Goal: Transaction & Acquisition: Purchase product/service

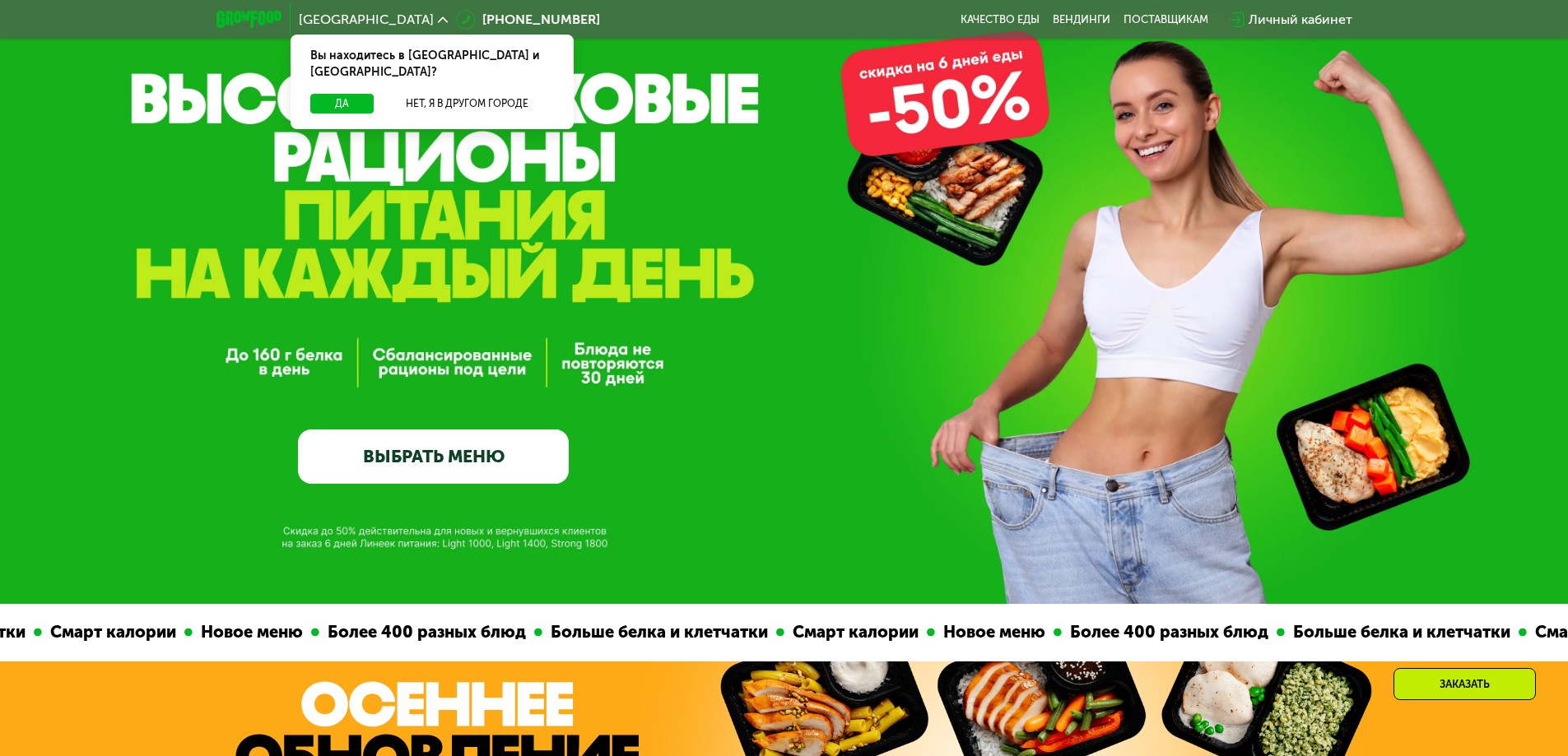
scroll to position [219, 0]
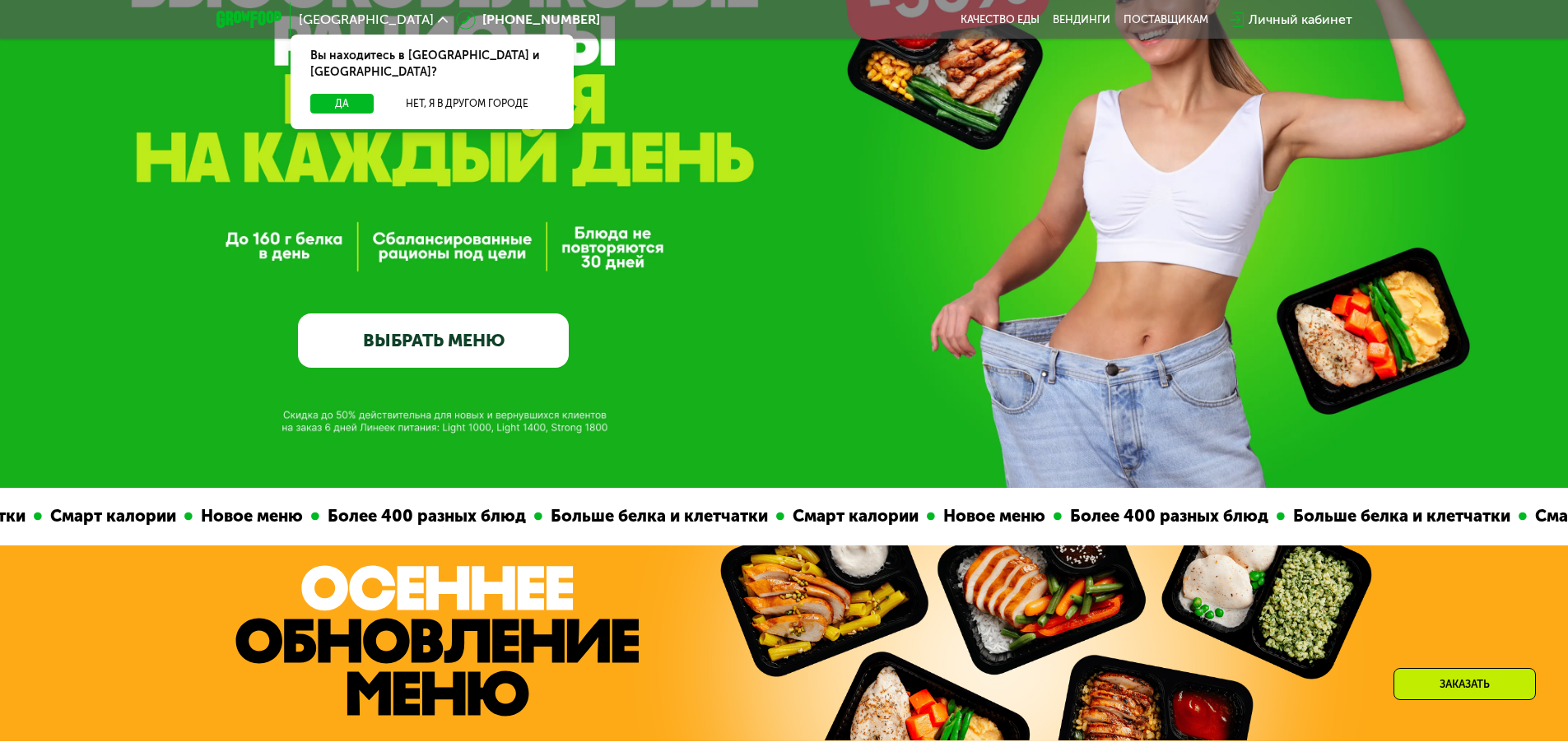
click at [492, 341] on link "ВЫБРАТЬ МЕНЮ" at bounding box center [432, 340] width 271 height 54
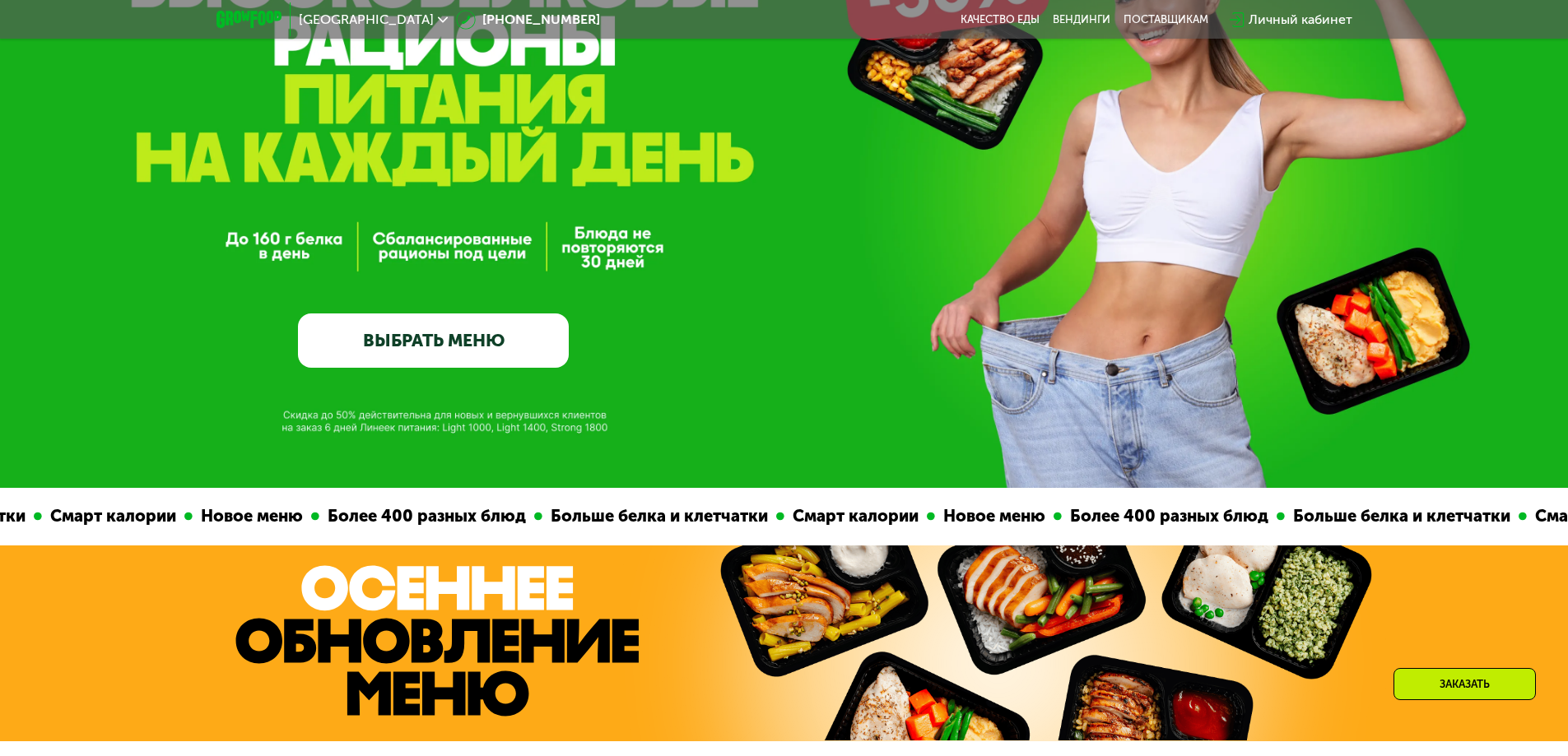
click at [470, 328] on link "ВЫБРАТЬ МЕНЮ" at bounding box center [432, 340] width 271 height 54
click at [469, 339] on link "ВЫБРАТЬ МЕНЮ" at bounding box center [432, 340] width 271 height 54
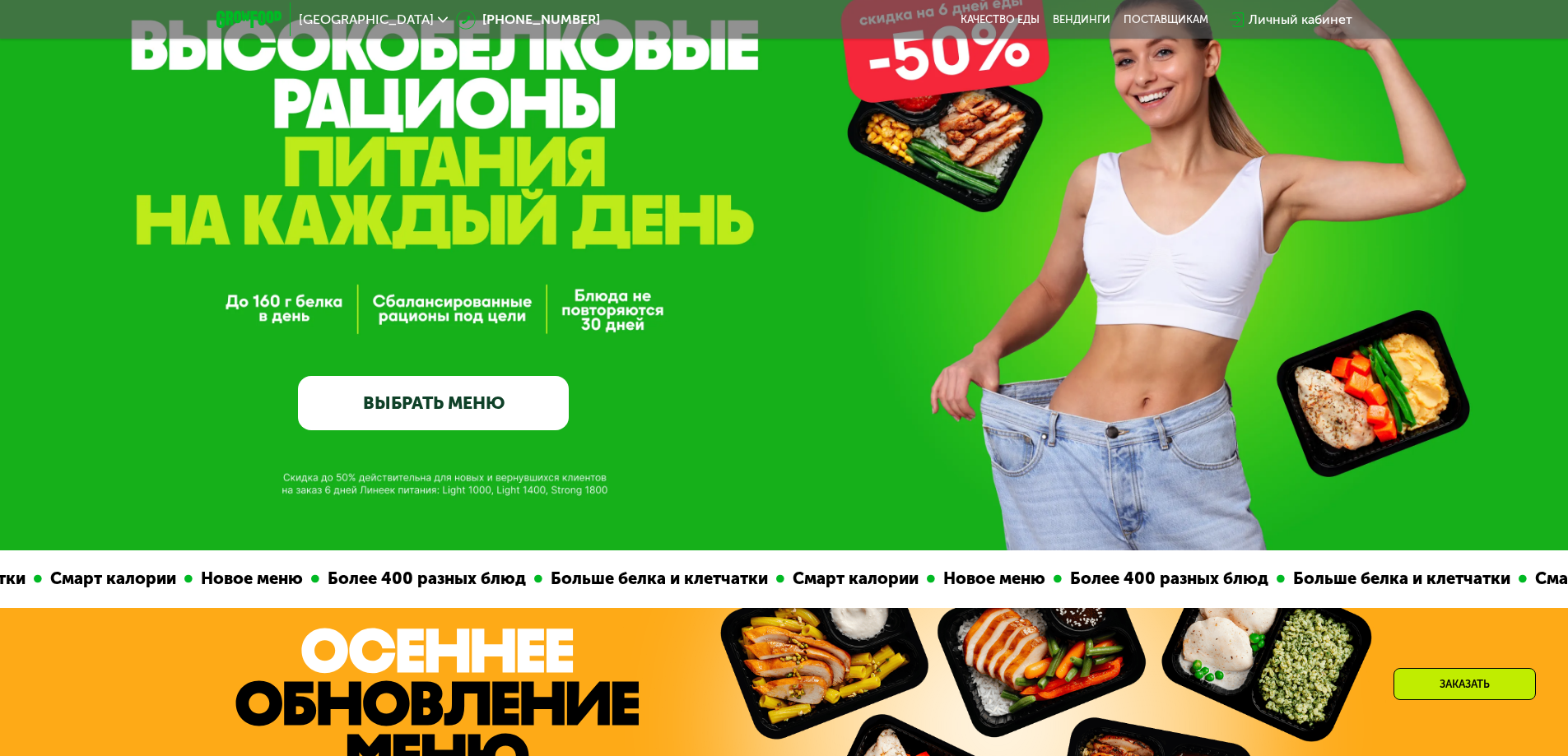
scroll to position [110, 0]
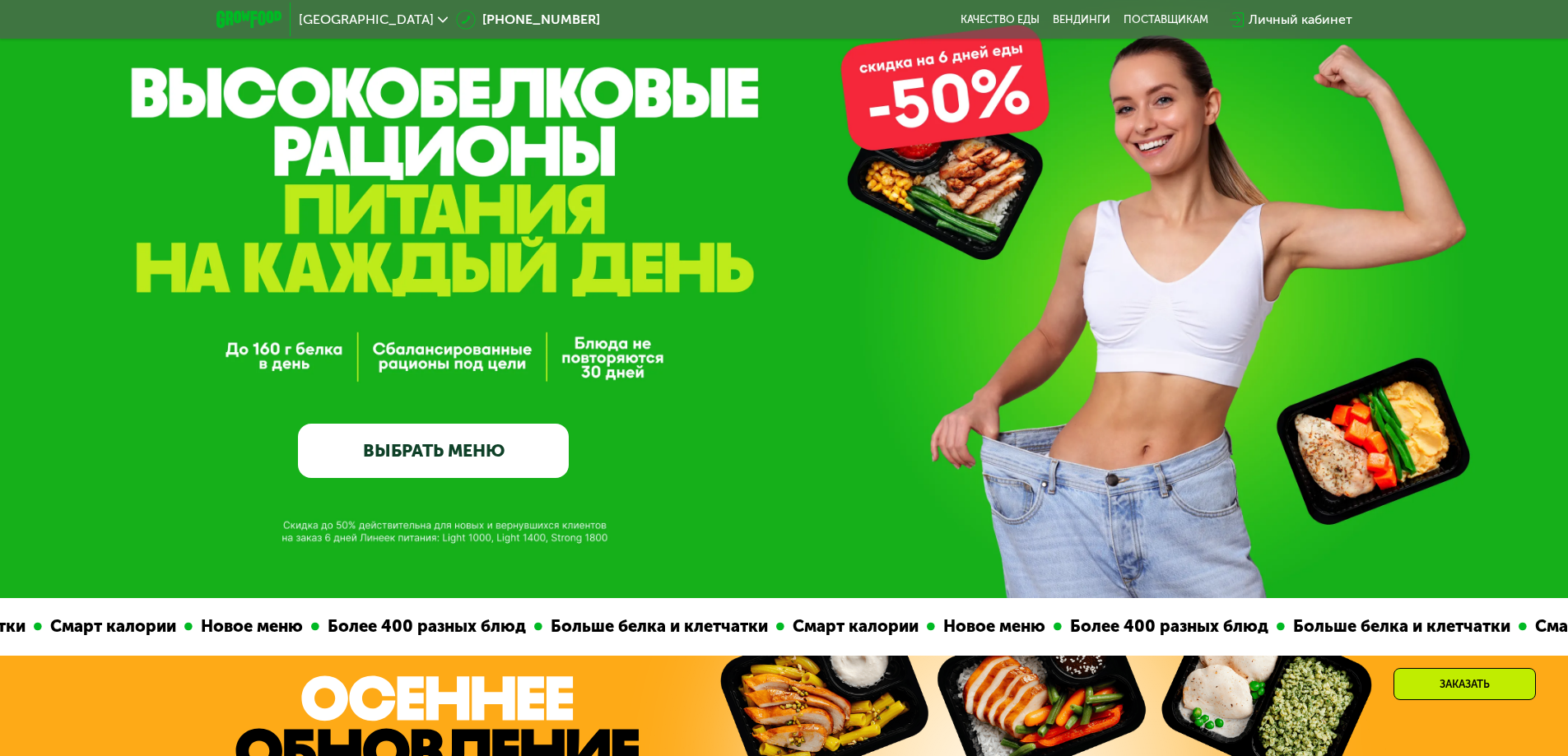
click at [496, 452] on link "ВЫБРАТЬ МЕНЮ" at bounding box center [432, 451] width 271 height 54
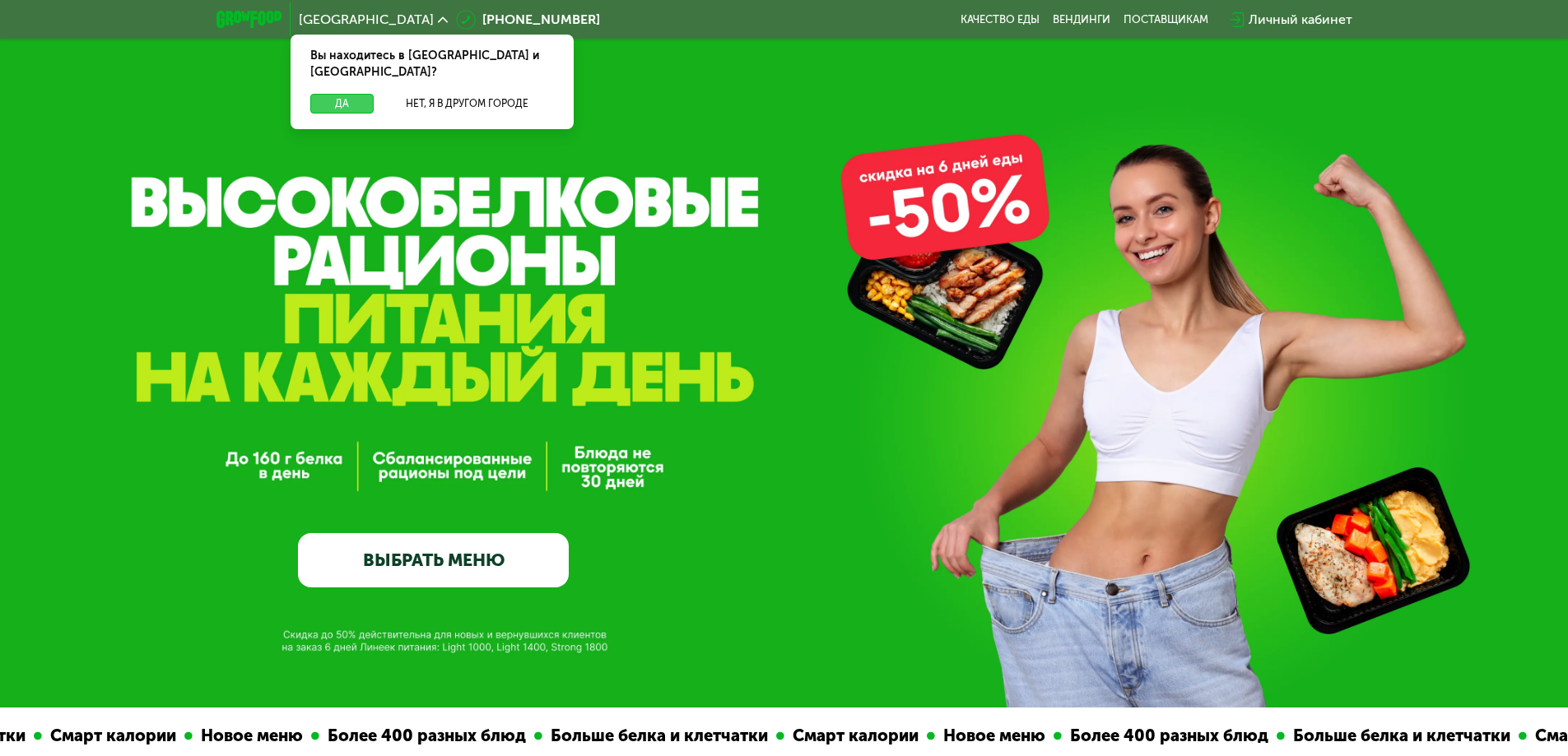
click at [331, 94] on button "Да" at bounding box center [342, 103] width 63 height 20
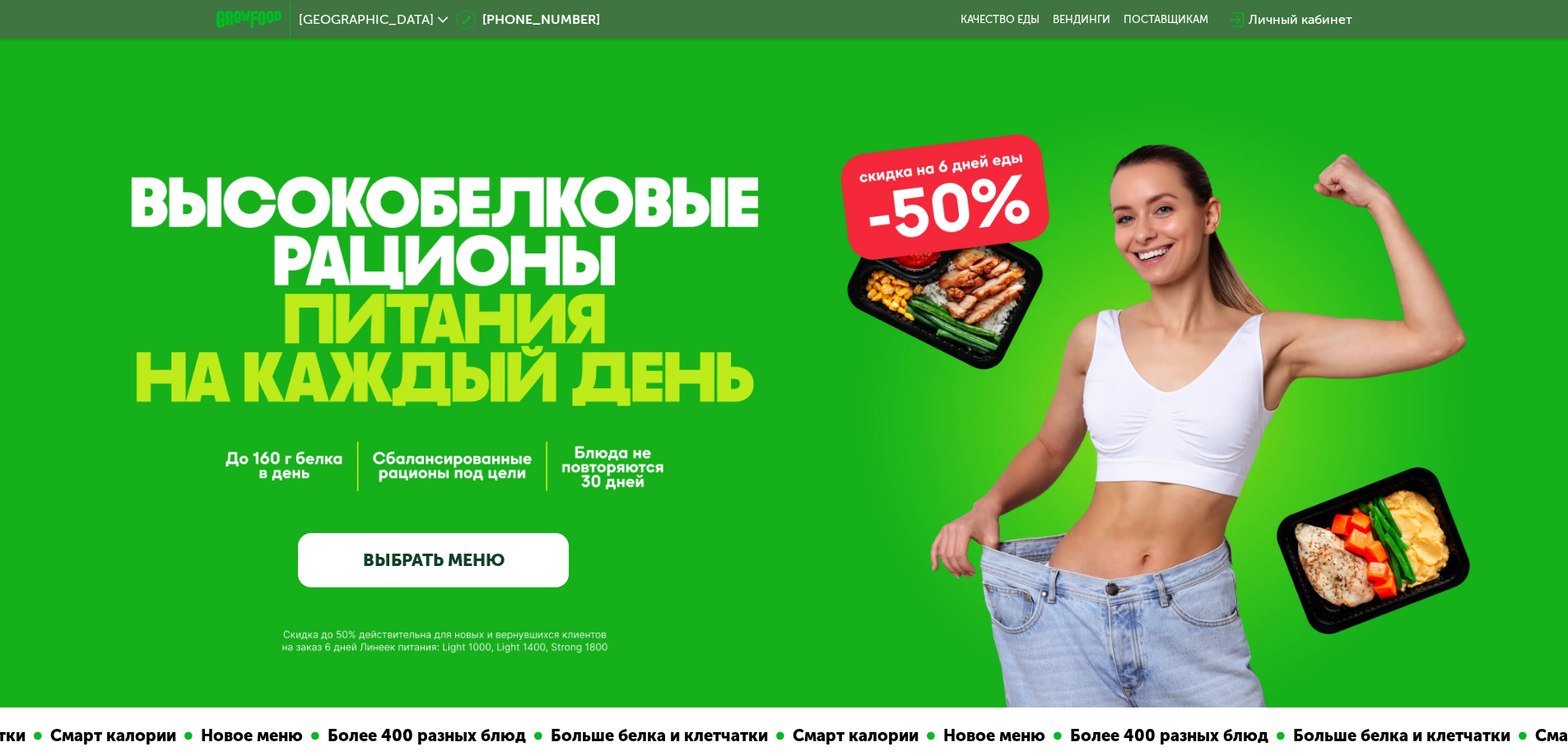
click at [446, 564] on link "ВЫБРАТЬ МЕНЮ" at bounding box center [432, 560] width 271 height 54
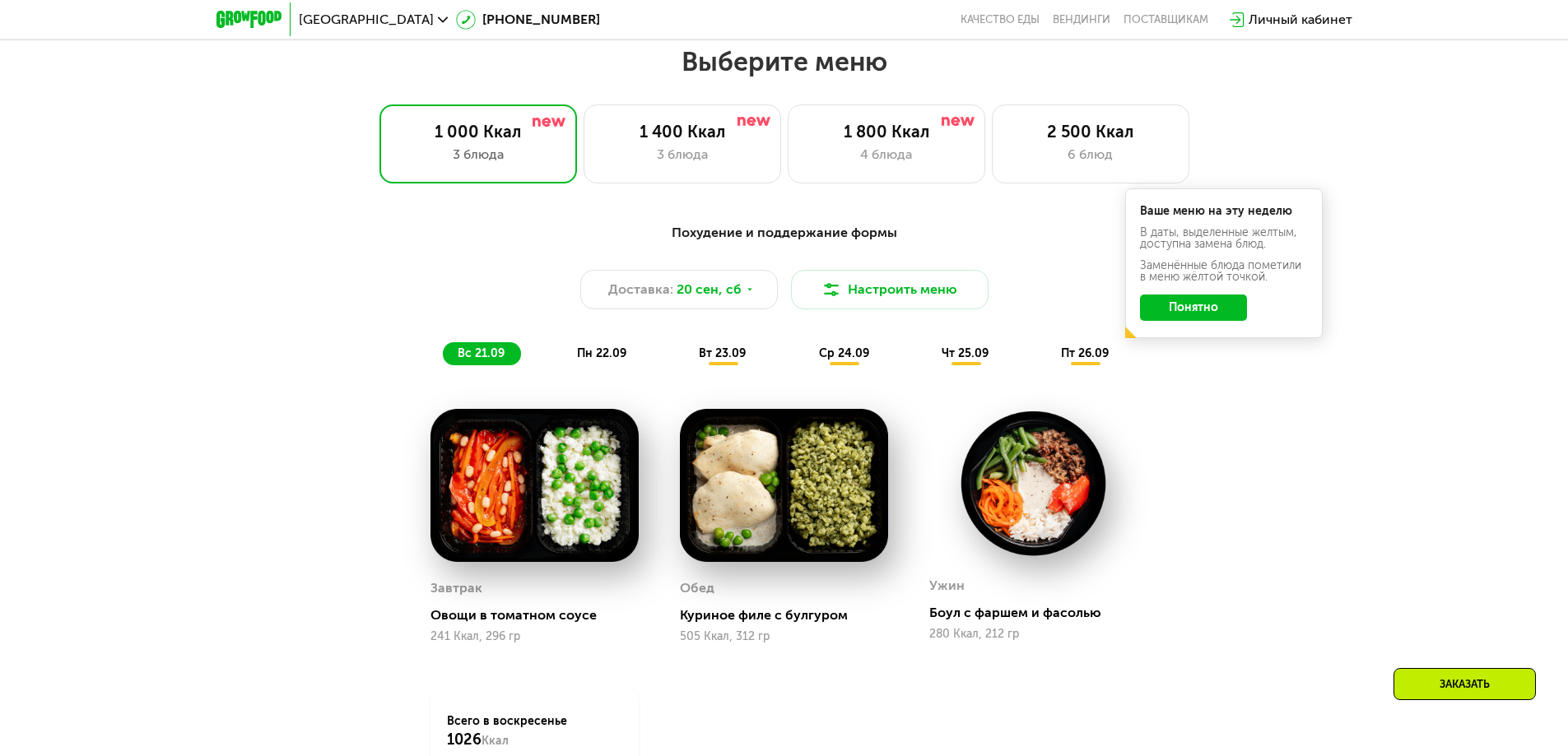
scroll to position [1364, 0]
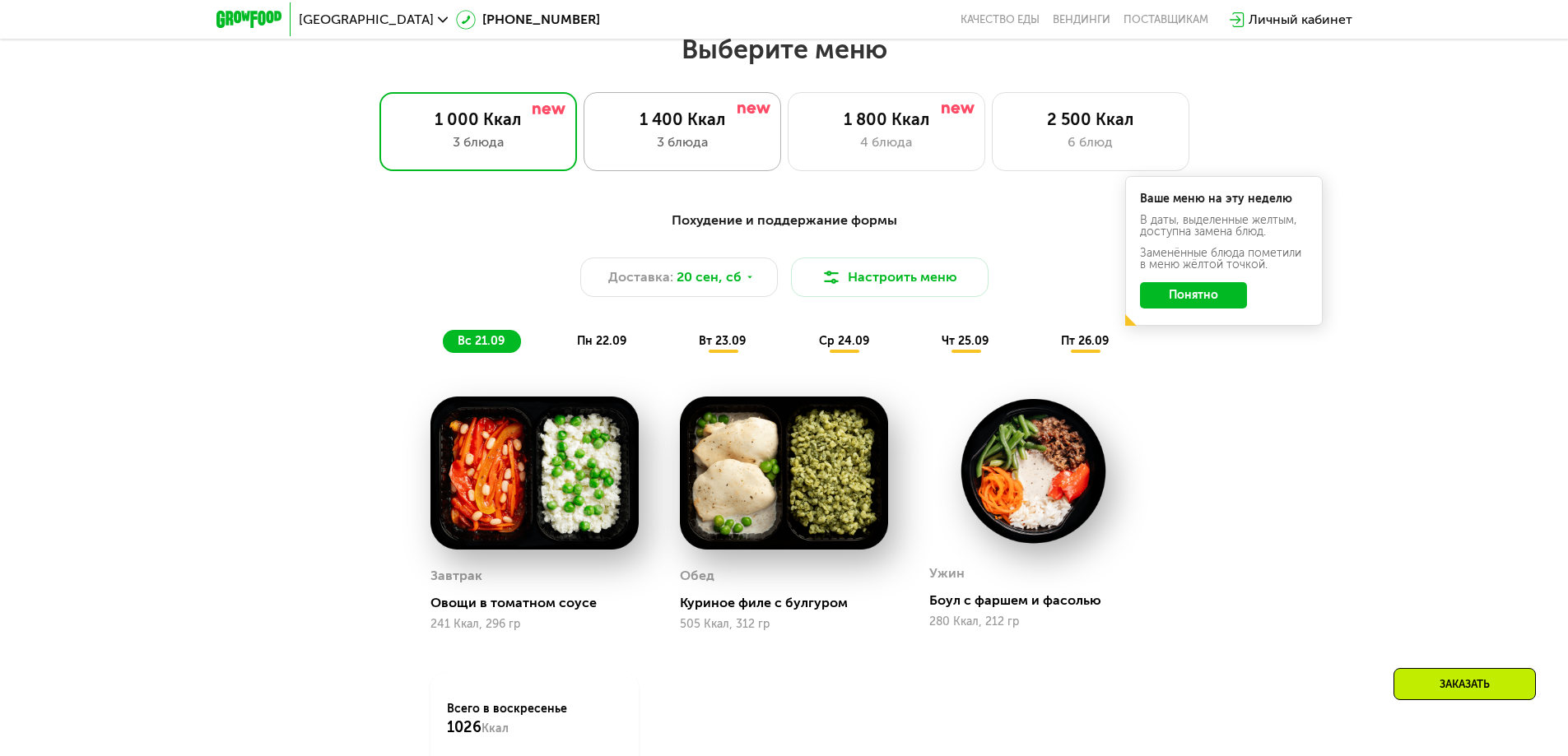
click at [744, 137] on div "1 400 Ккал 3 блюда" at bounding box center [682, 131] width 197 height 79
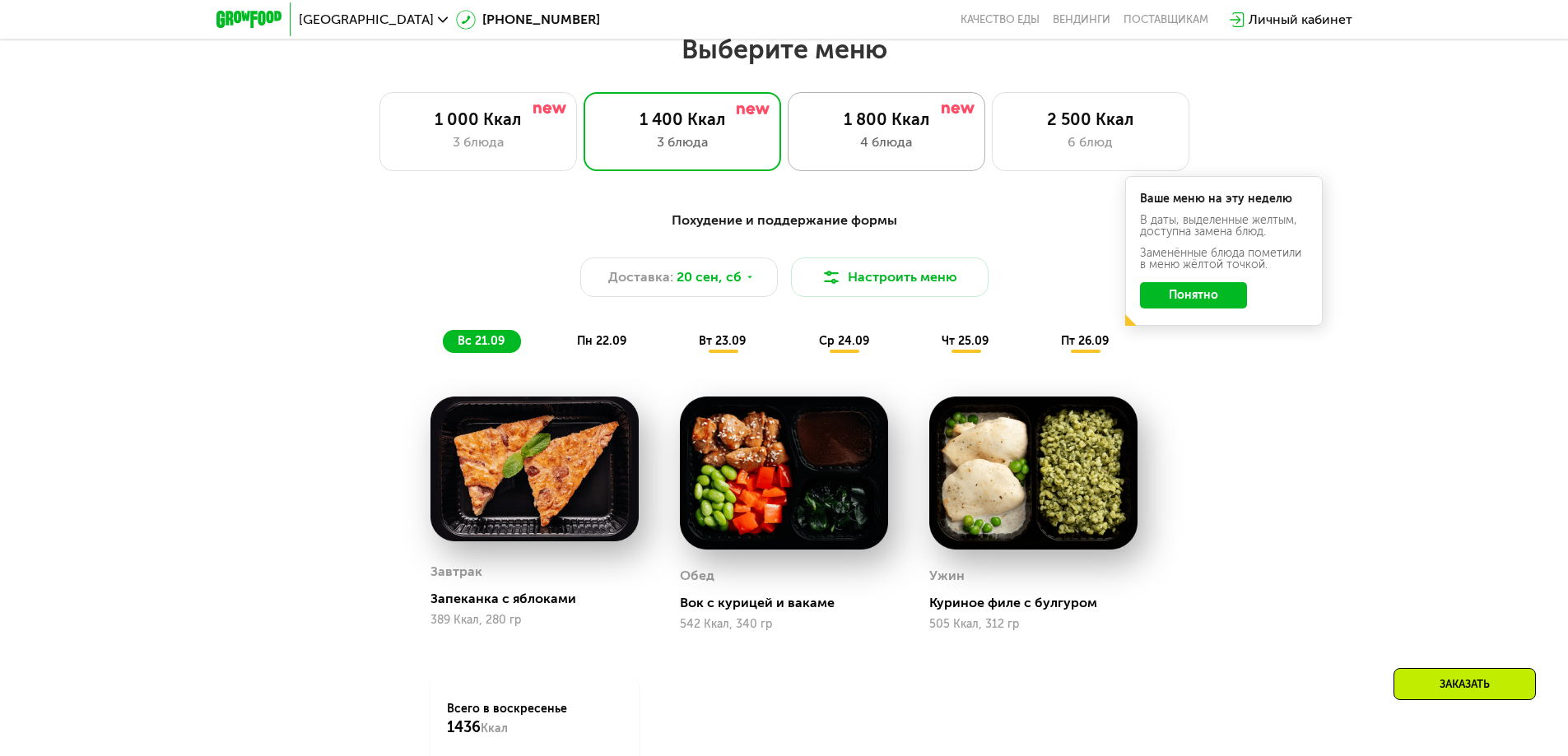
click at [884, 129] on div "1 800 Ккал" at bounding box center [885, 119] width 163 height 20
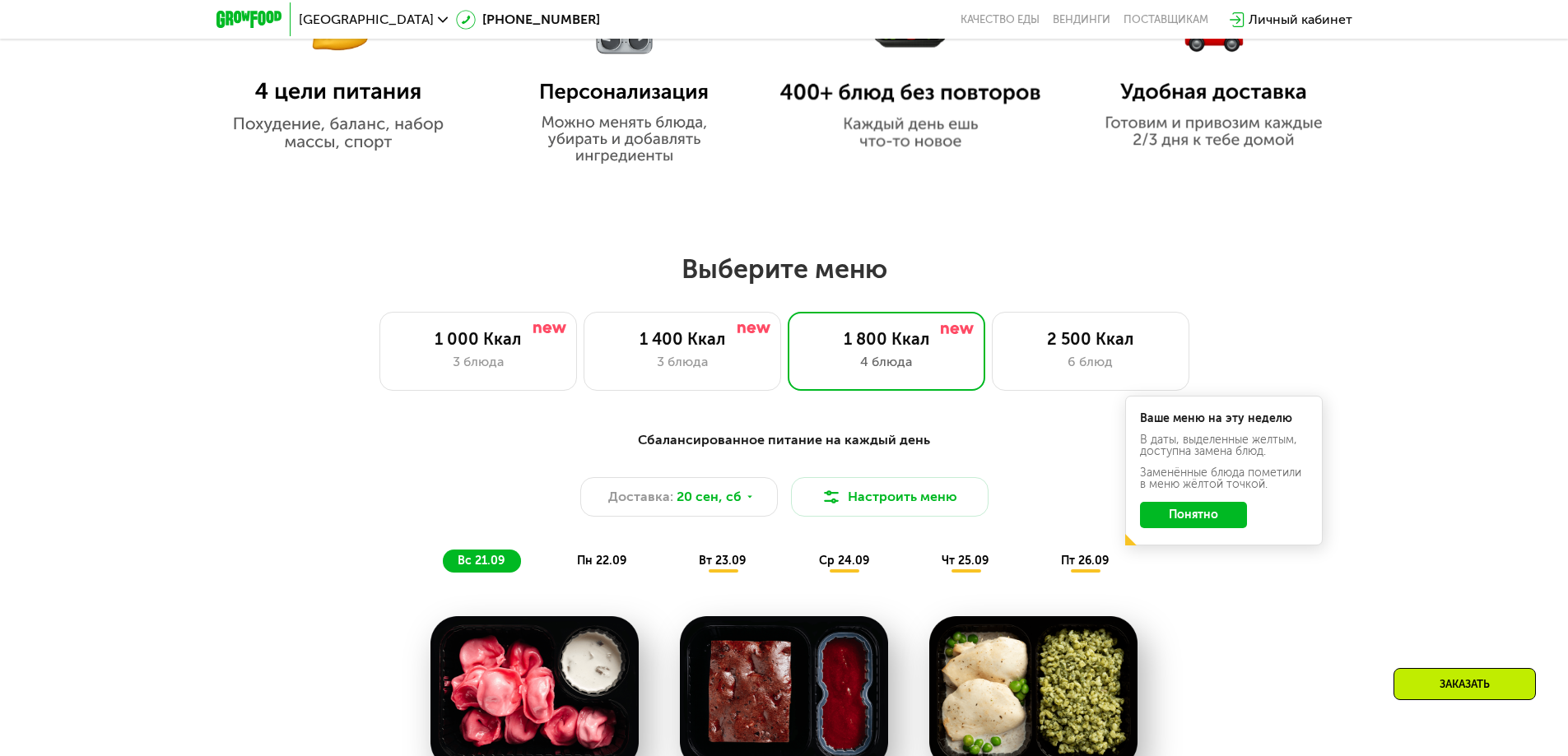
scroll to position [1474, 0]
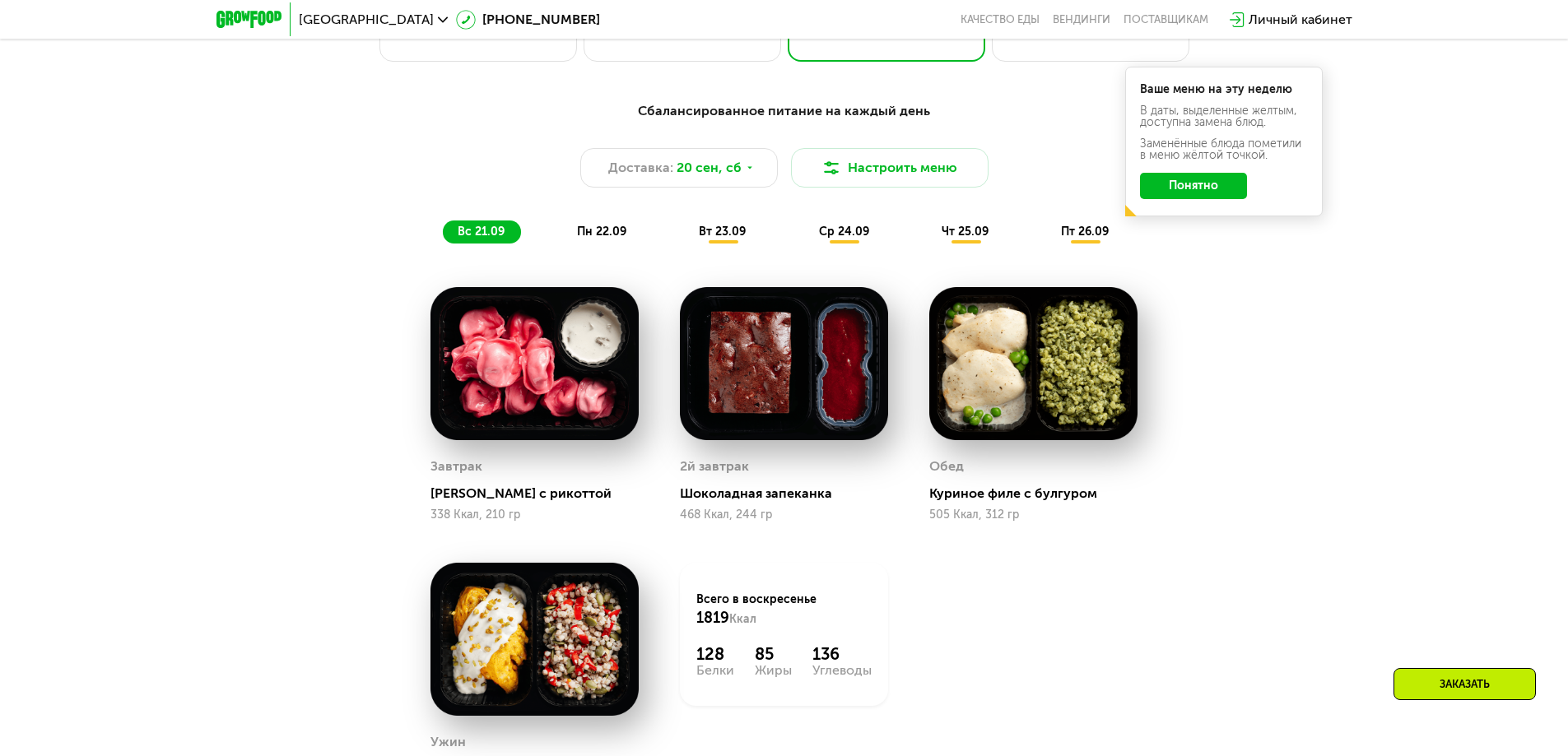
click at [618, 239] on span "пн 22.09" at bounding box center [601, 232] width 49 height 14
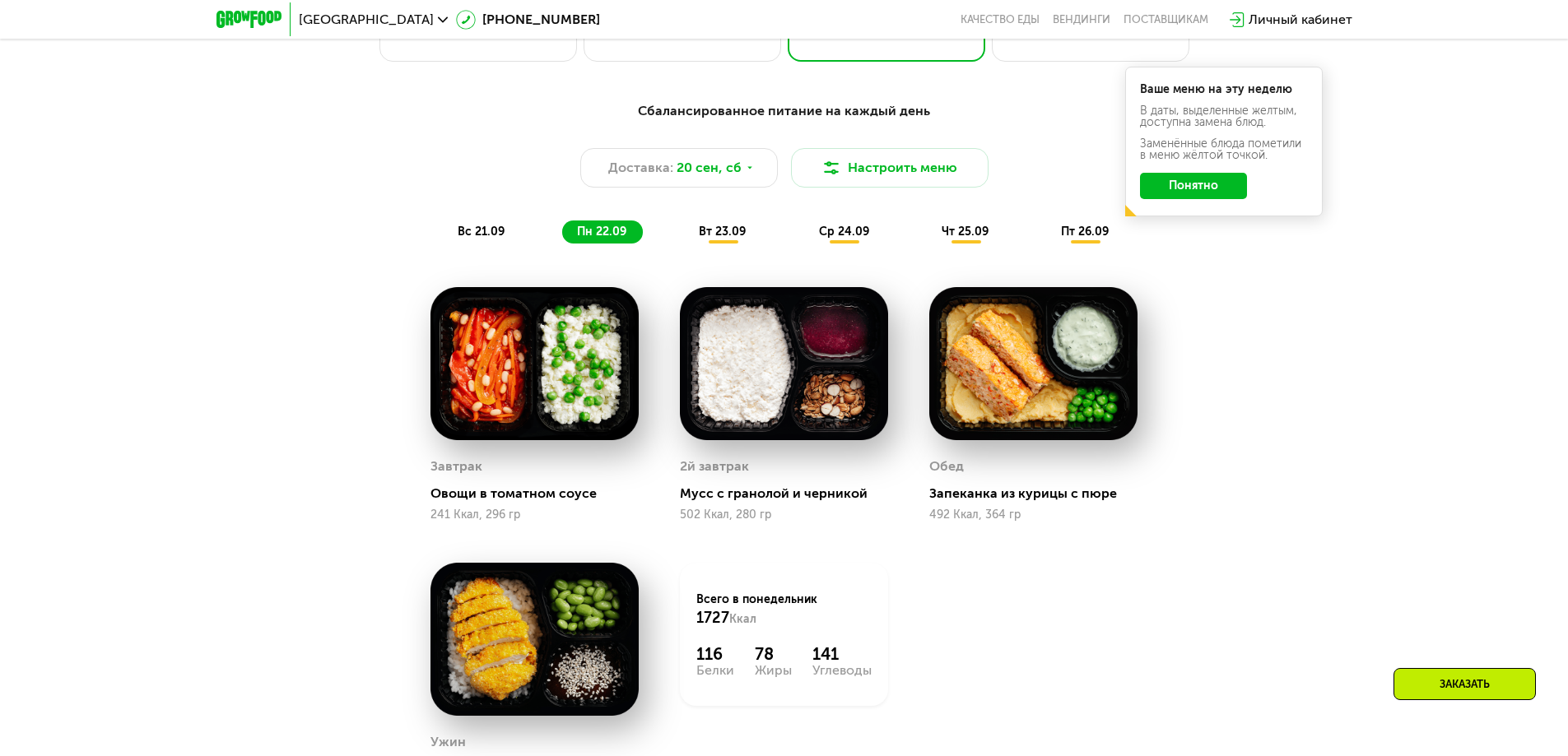
click at [719, 239] on span "вт 23.09" at bounding box center [722, 232] width 47 height 14
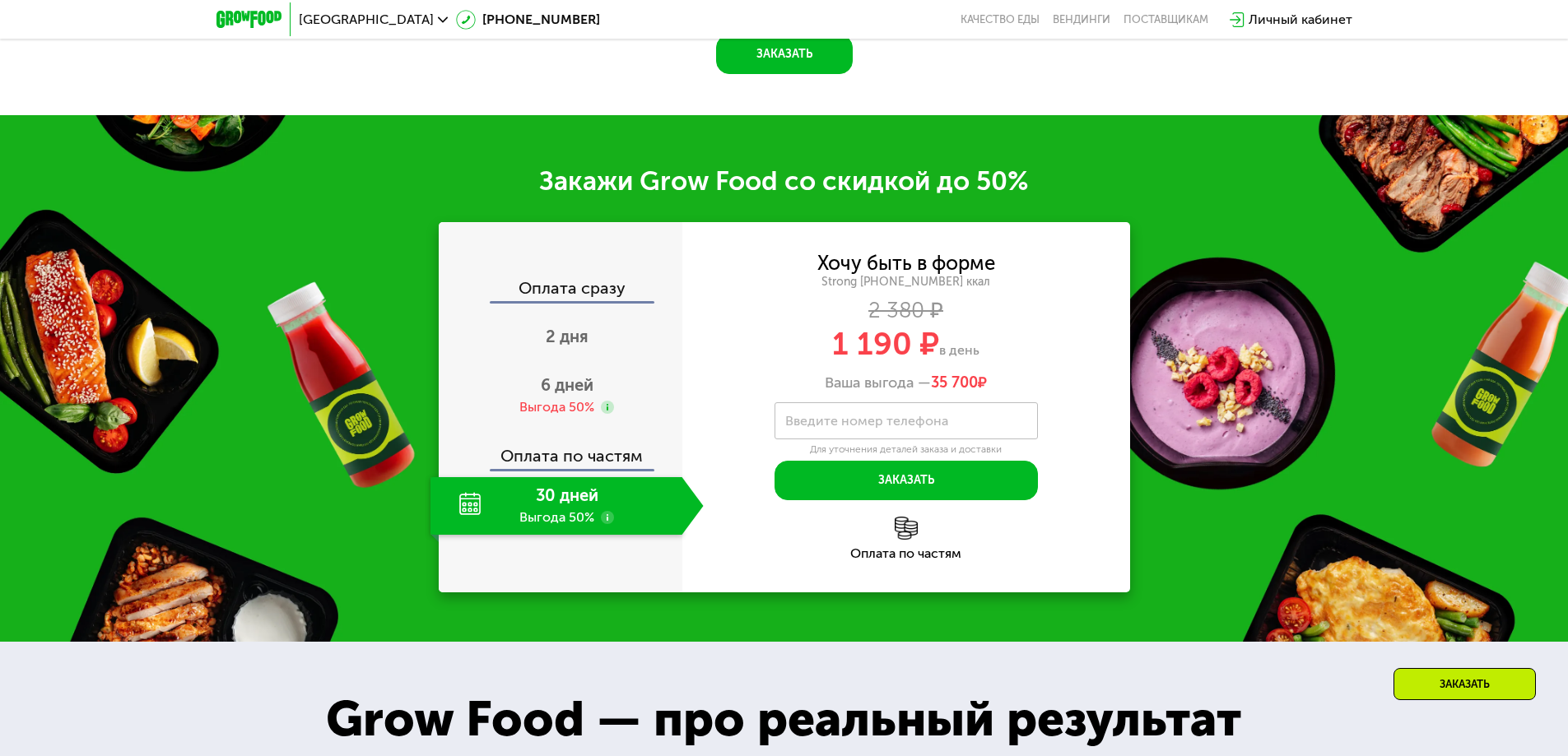
scroll to position [2352, 0]
